Goal: Transaction & Acquisition: Purchase product/service

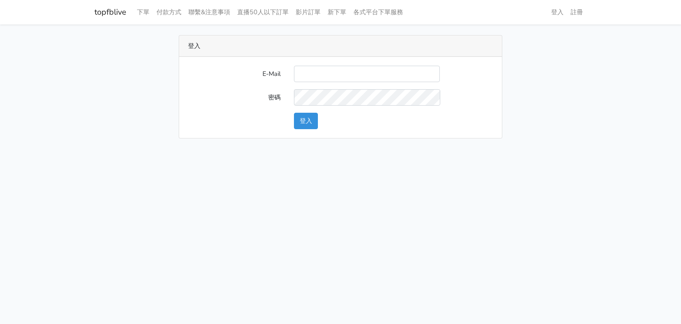
type input "kinho.leong@saikim.com.my"
click at [301, 121] on button "登入" at bounding box center [306, 121] width 24 height 16
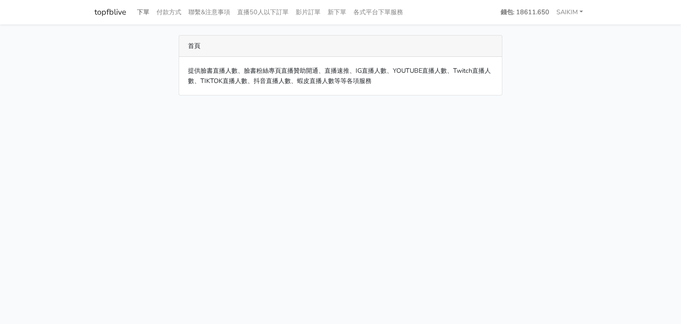
click at [147, 14] on link "下單" at bounding box center [143, 12] width 20 height 17
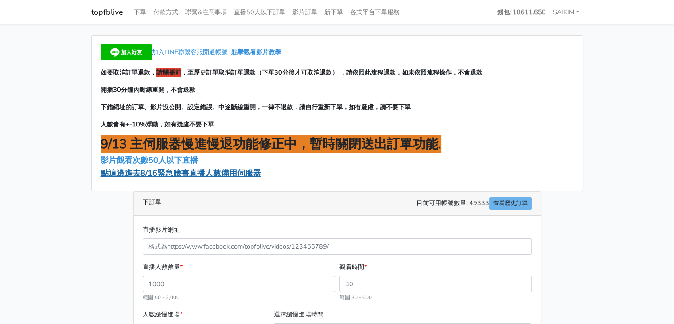
click at [197, 172] on span "點這邊進去8/16緊急臉書直播人數備用伺服器" at bounding box center [181, 173] width 160 height 11
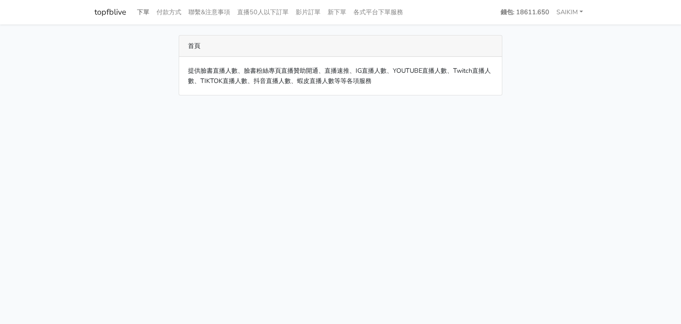
click at [147, 16] on link "下單" at bounding box center [143, 12] width 20 height 17
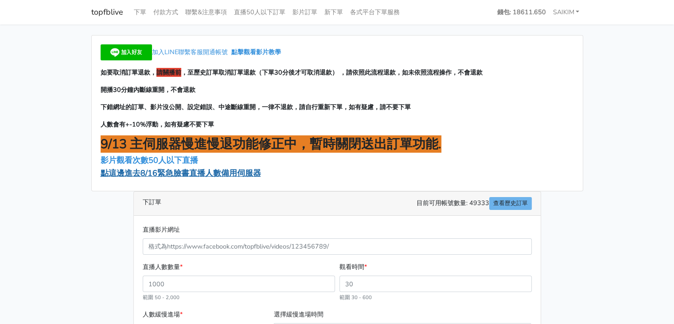
click at [228, 171] on span "點這邊進去8/16緊急臉書直播人數備用伺服器" at bounding box center [181, 173] width 160 height 11
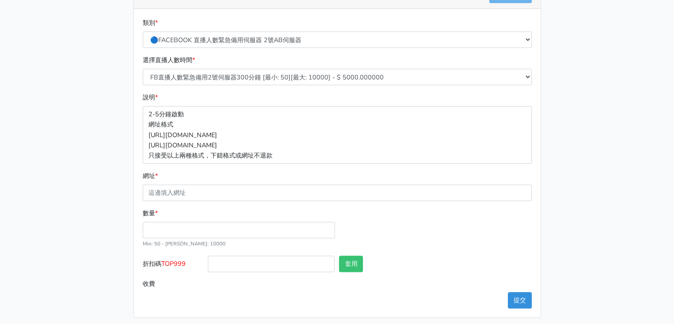
scroll to position [177, 0]
